Goal: Information Seeking & Learning: Check status

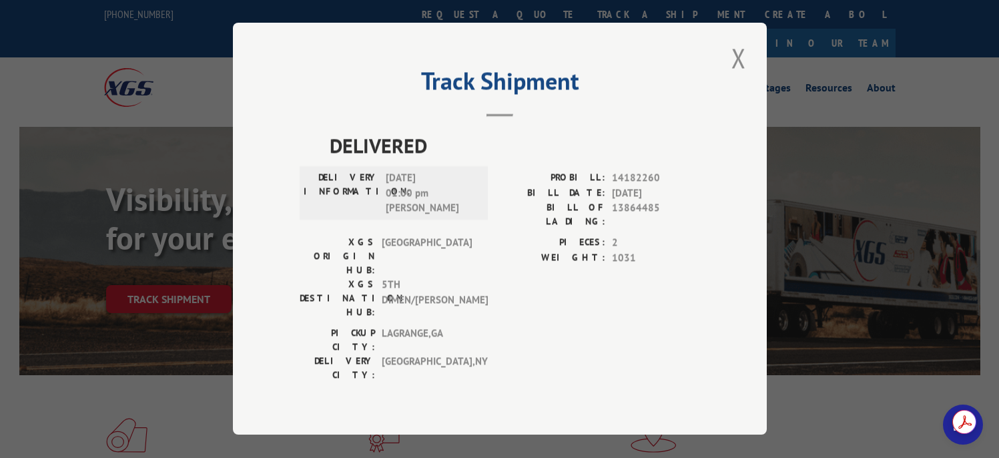
click at [731, 75] on button "Close modal" at bounding box center [738, 57] width 23 height 37
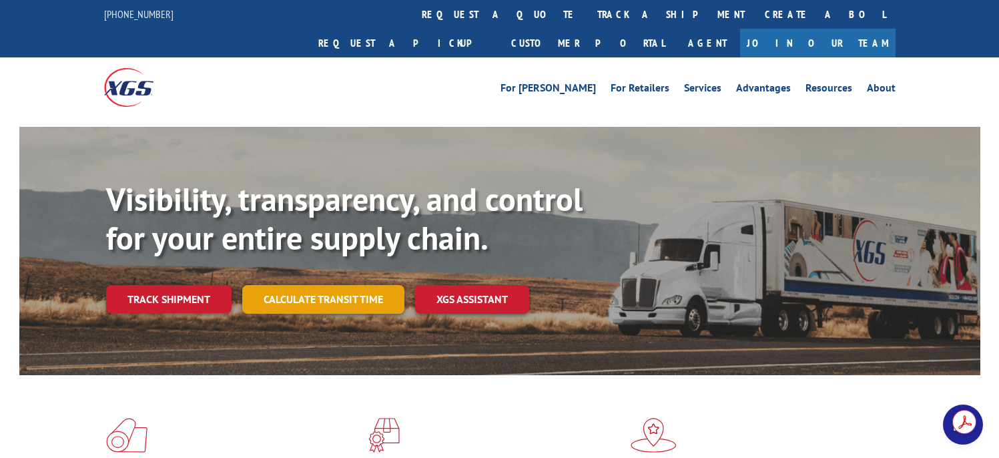
click at [334, 285] on link "Calculate transit time" at bounding box center [323, 299] width 162 height 29
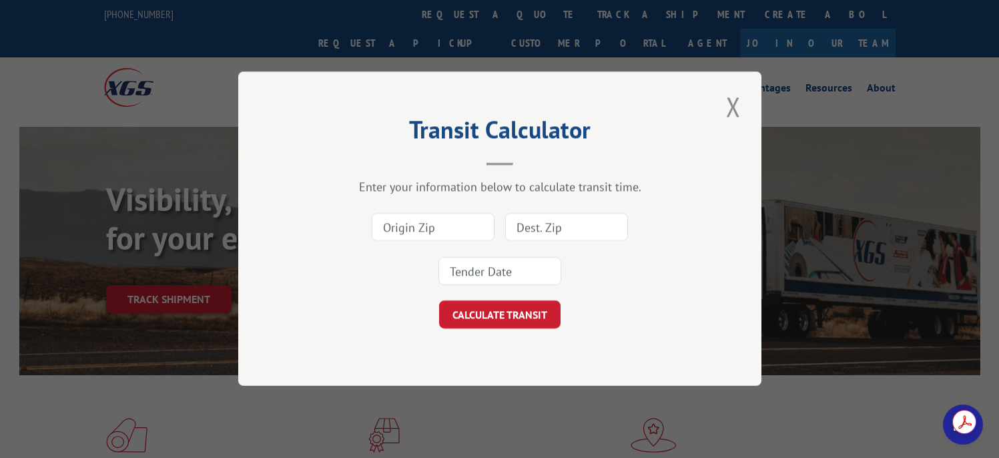
click at [731, 107] on button "Close modal" at bounding box center [733, 106] width 23 height 37
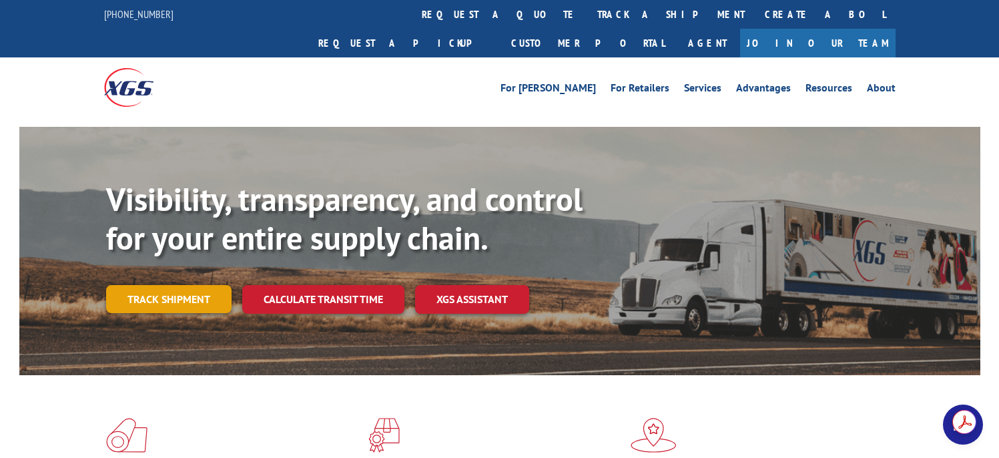
click at [176, 285] on link "Track shipment" at bounding box center [168, 299] width 125 height 28
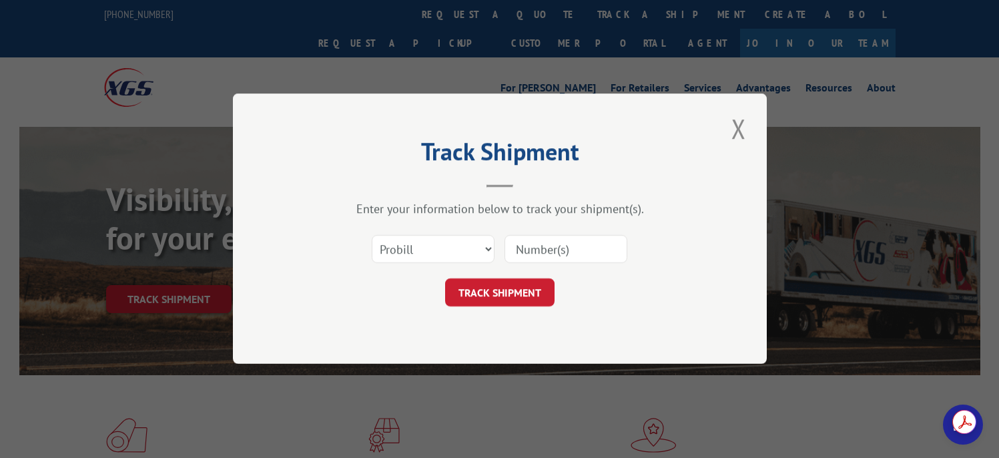
click at [545, 252] on input at bounding box center [565, 250] width 123 height 28
paste input "15983611"
type input "15983611"
click at [514, 294] on button "TRACK SHIPMENT" at bounding box center [499, 293] width 109 height 28
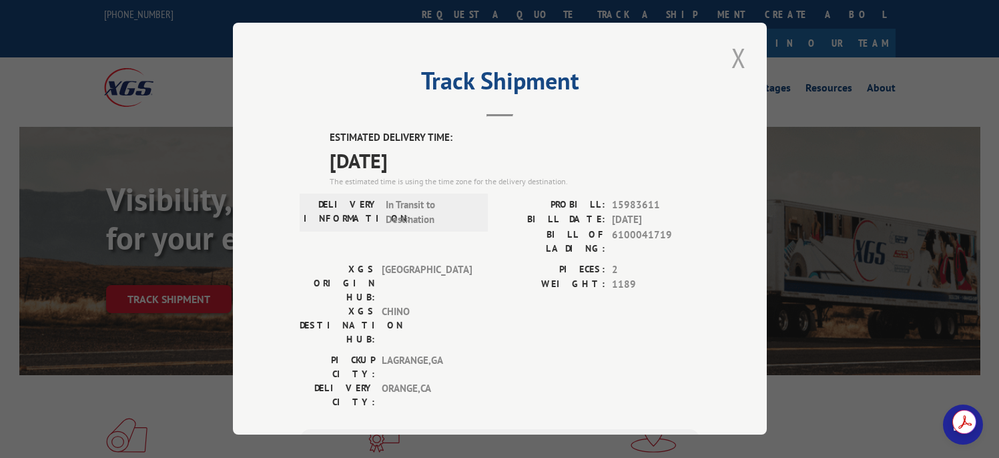
click at [731, 53] on button "Close modal" at bounding box center [738, 57] width 23 height 37
